Goal: Transaction & Acquisition: Subscribe to service/newsletter

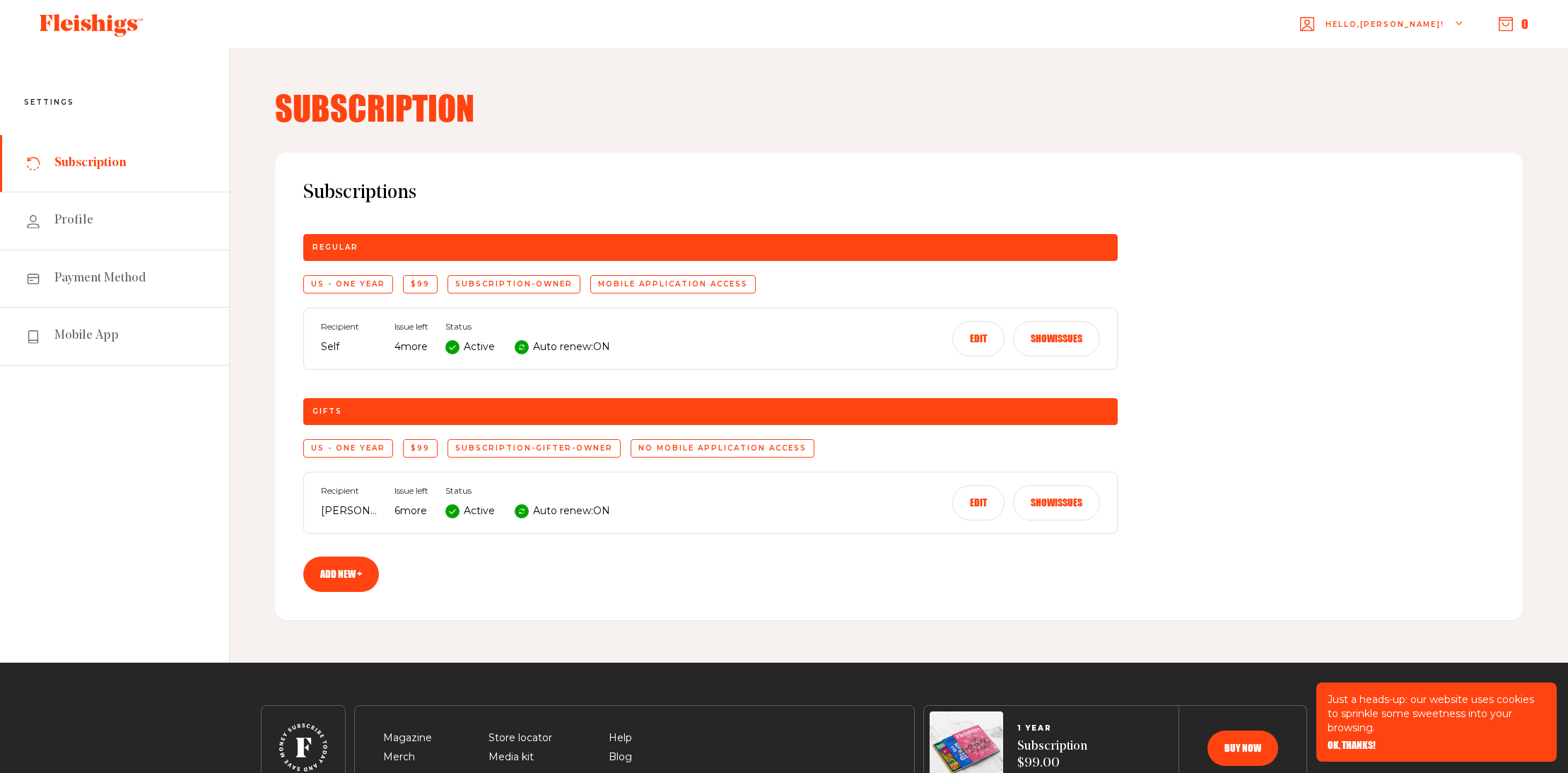
click at [102, 168] on span "Subscription" at bounding box center [91, 163] width 72 height 17
click at [1462, 20] on icon "button" at bounding box center [1460, 24] width 8 height 8
click at [1221, 95] on h4 "Subscription" at bounding box center [899, 108] width 1248 height 34
click at [408, 730] on span "Magazine" at bounding box center [408, 721] width 49 height 17
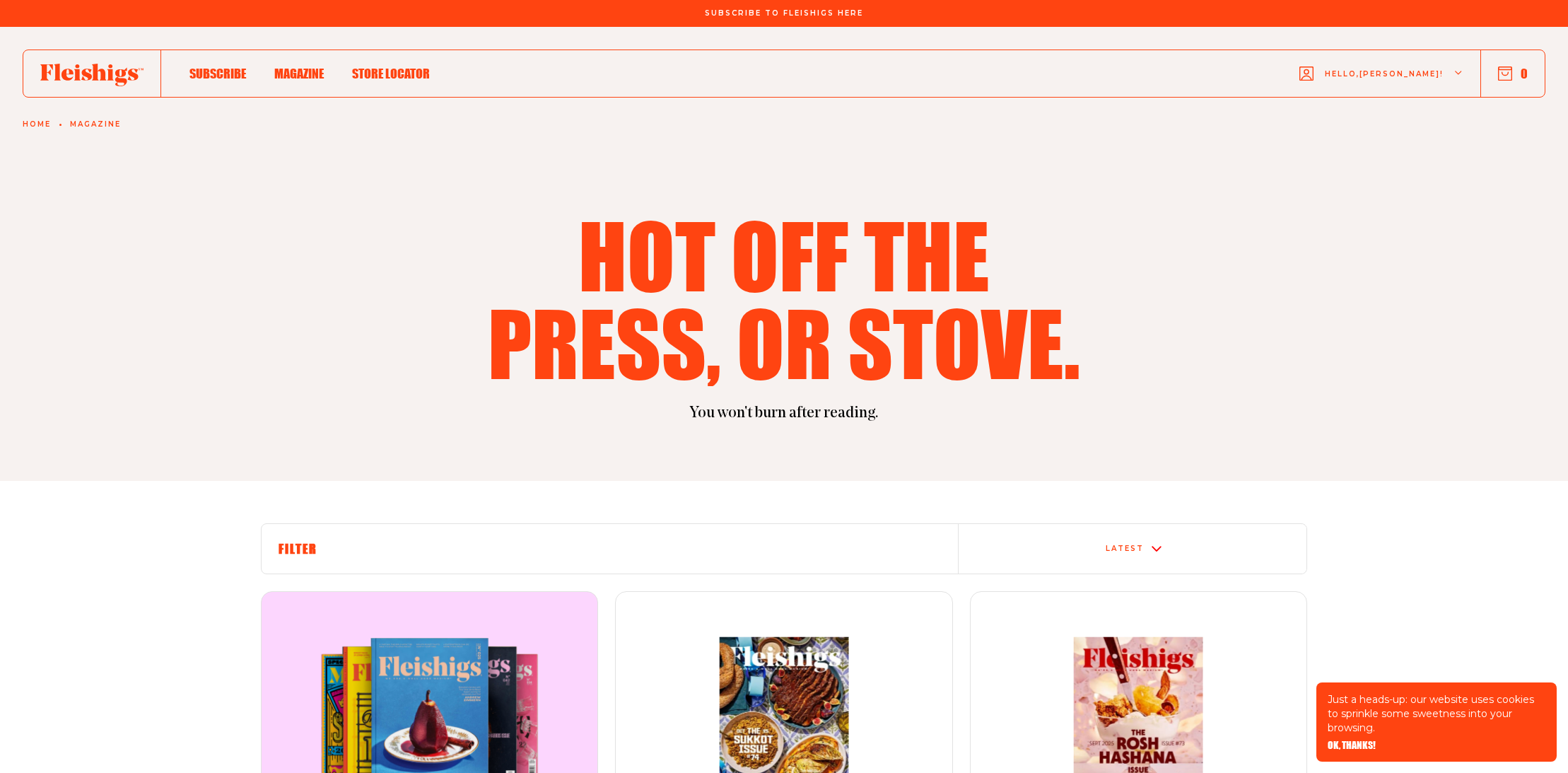
click at [285, 67] on span "Magazine" at bounding box center [298, 58] width 50 height 15
click at [41, 121] on link "Home" at bounding box center [37, 124] width 29 height 8
